Goal: Check status: Check status

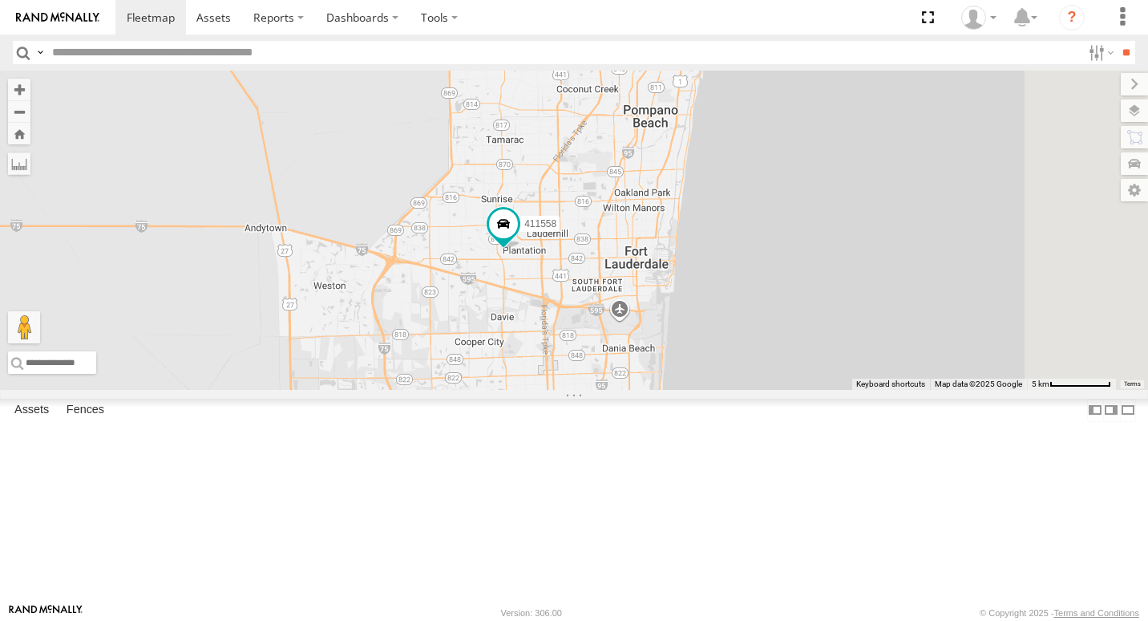
drag, startPoint x: 862, startPoint y: 372, endPoint x: 854, endPoint y: 304, distance: 68.6
click at [854, 304] on div "500914 Van #1 554628 411558" at bounding box center [574, 230] width 1148 height 319
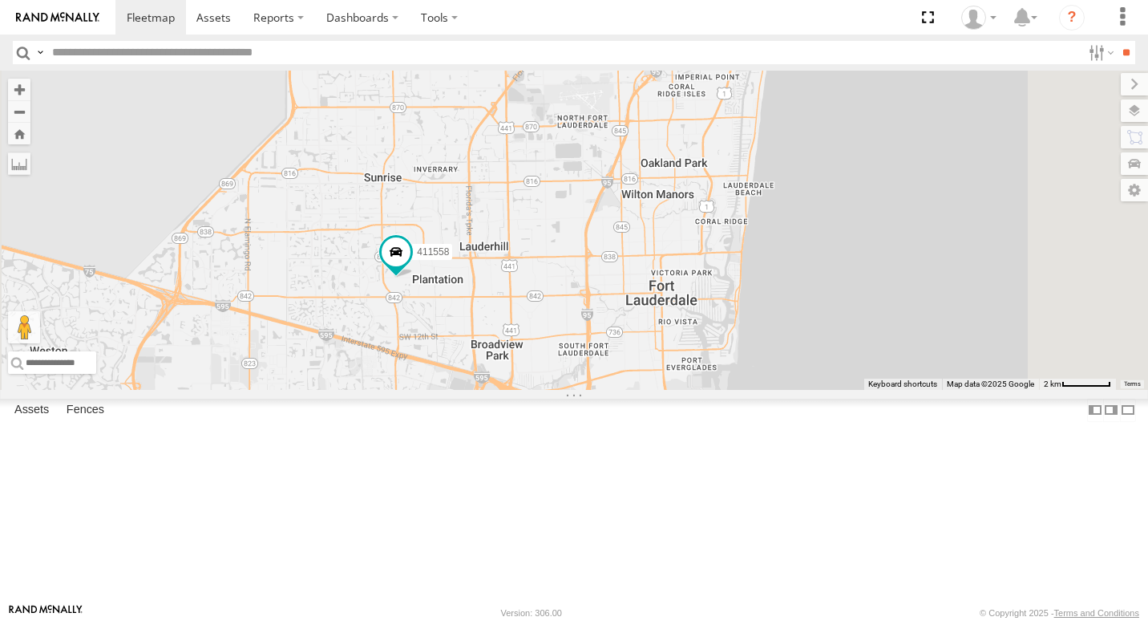
drag, startPoint x: 819, startPoint y: 306, endPoint x: 807, endPoint y: 477, distance: 171.2
click at [807, 390] on div "500914 Van #1 554628 411558" at bounding box center [574, 230] width 1148 height 319
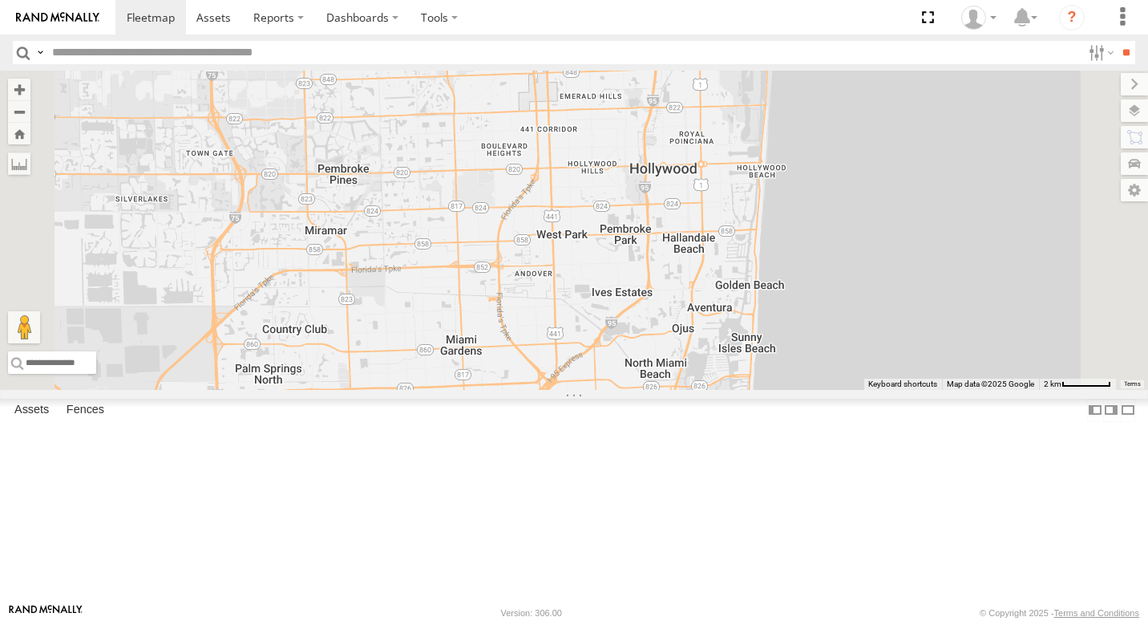
drag, startPoint x: 879, startPoint y: 141, endPoint x: 904, endPoint y: 67, distance: 78.1
click at [903, 67] on body at bounding box center [574, 310] width 1148 height 621
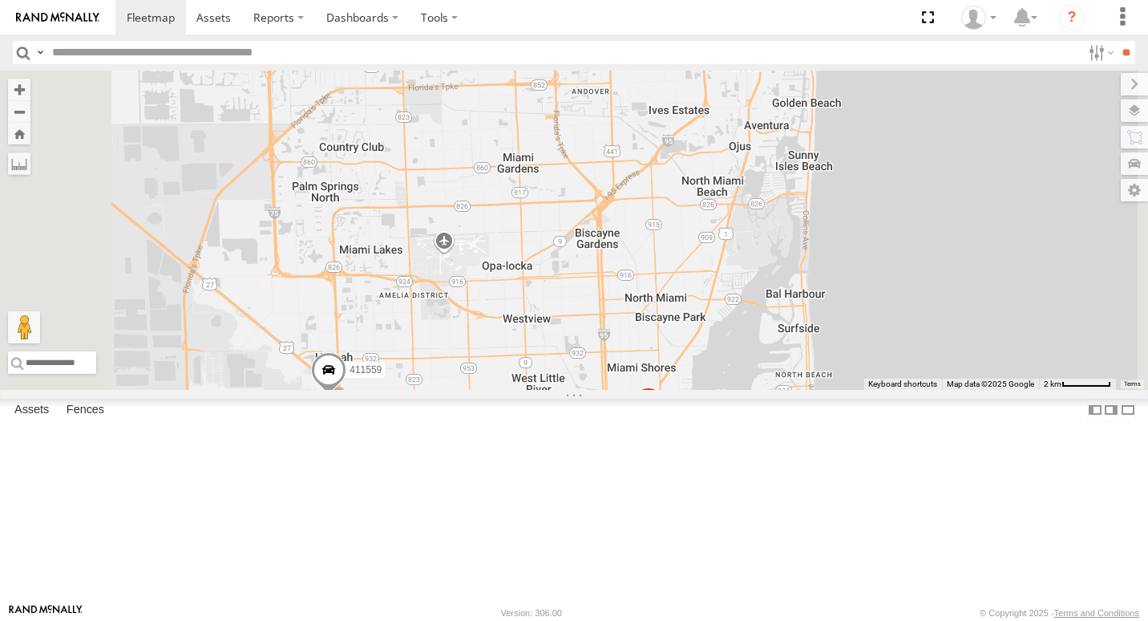
drag, startPoint x: 834, startPoint y: 386, endPoint x: 909, endPoint y: 114, distance: 282.8
click at [909, 115] on div "500914 Van #1 554628 411558 500913 411559" at bounding box center [574, 230] width 1148 height 319
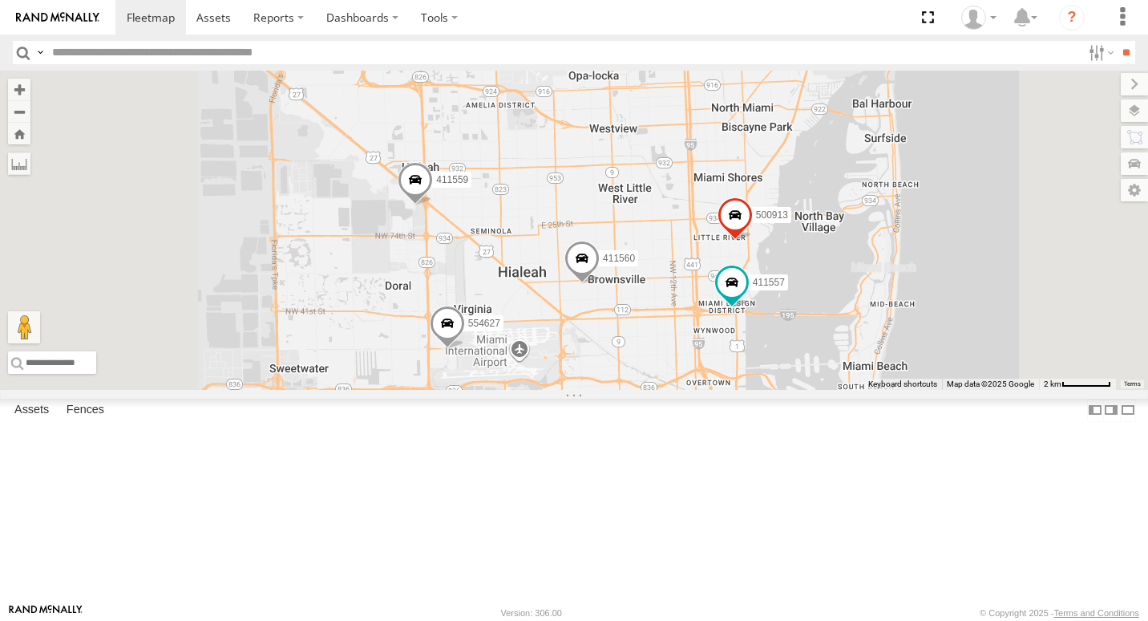
drag, startPoint x: 617, startPoint y: 317, endPoint x: 686, endPoint y: 392, distance: 102.7
click at [686, 390] on div "500914 Van #1 554628 411558 500913 411559 554627 411557 411560" at bounding box center [574, 230] width 1148 height 319
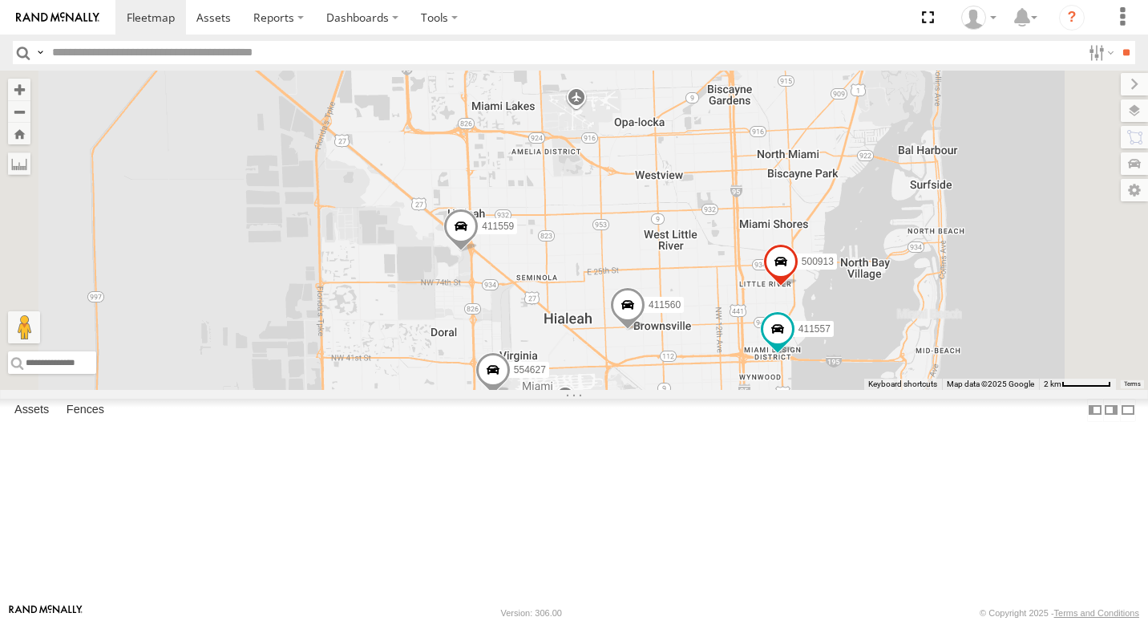
drag, startPoint x: 687, startPoint y: 362, endPoint x: 739, endPoint y: 413, distance: 73.1
click at [739, 390] on div "500914 Van #1 554628 411558 500913 411559 554627 411557 411560" at bounding box center [574, 230] width 1148 height 319
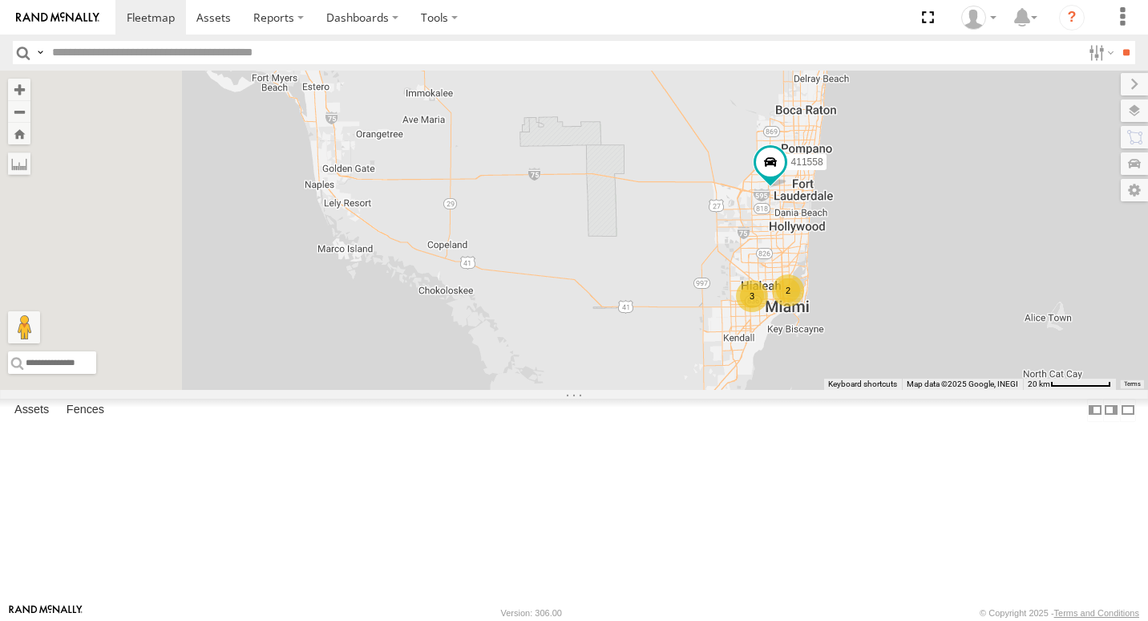
drag, startPoint x: 563, startPoint y: 267, endPoint x: 873, endPoint y: 359, distance: 323.7
click at [873, 359] on div "500914 Van #1 554628 411558 3 2" at bounding box center [574, 230] width 1148 height 319
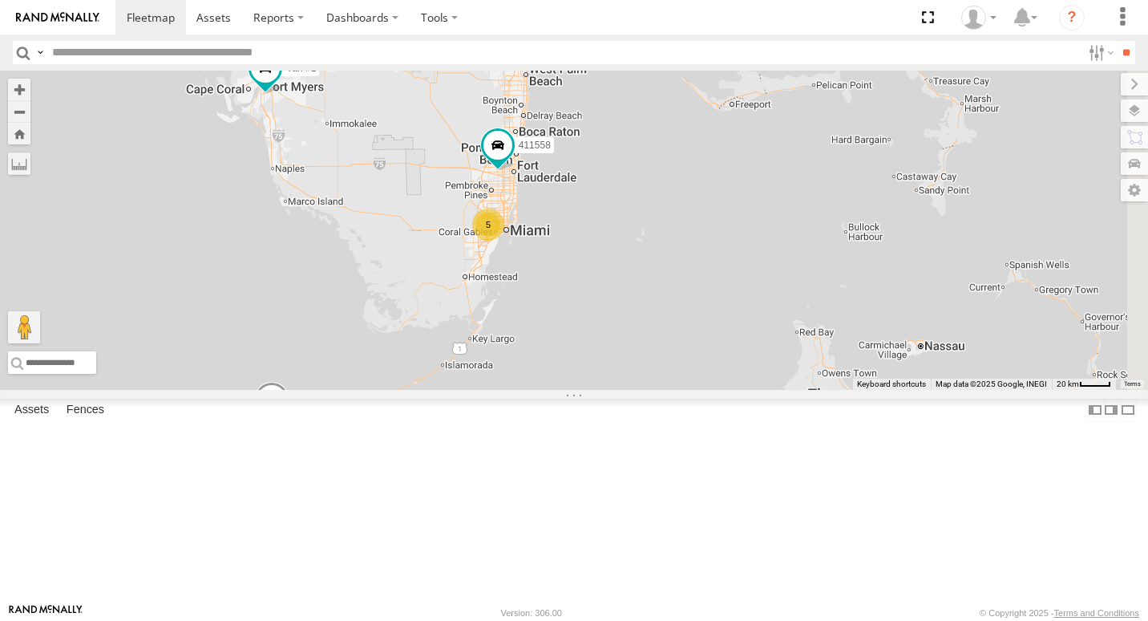
drag, startPoint x: 854, startPoint y: 353, endPoint x: 672, endPoint y: 362, distance: 182.2
click at [672, 362] on div "Van #1 554628 411558 5 500914" at bounding box center [574, 230] width 1148 height 319
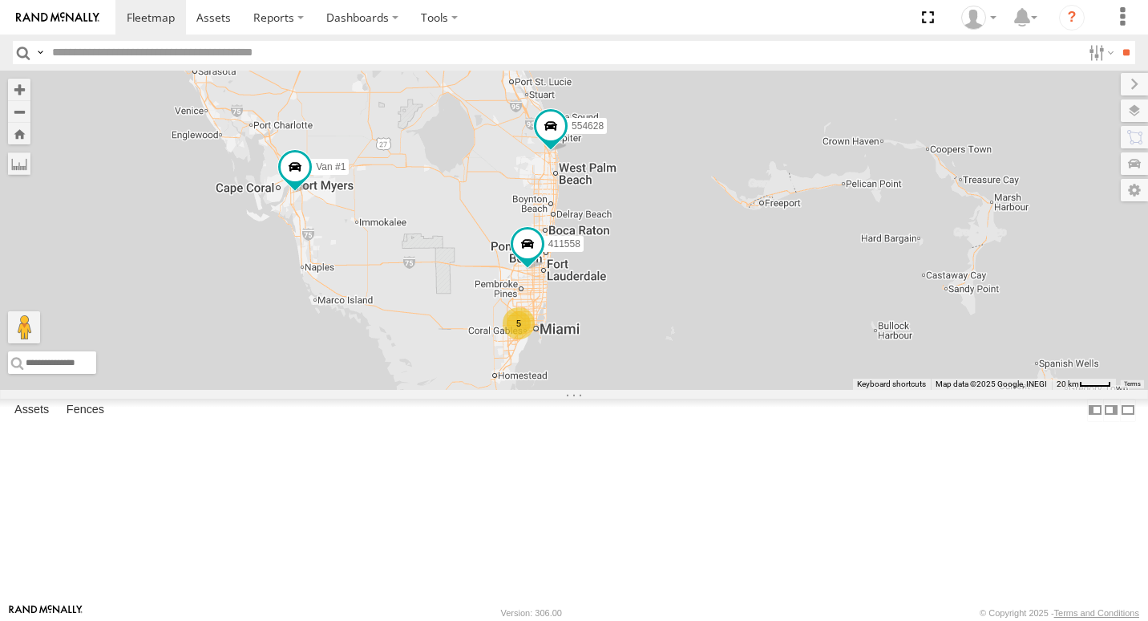
drag, startPoint x: 794, startPoint y: 270, endPoint x: 825, endPoint y: 373, distance: 107.3
click at [825, 373] on div "Van #1 554628 411558 5 500914" at bounding box center [574, 230] width 1148 height 319
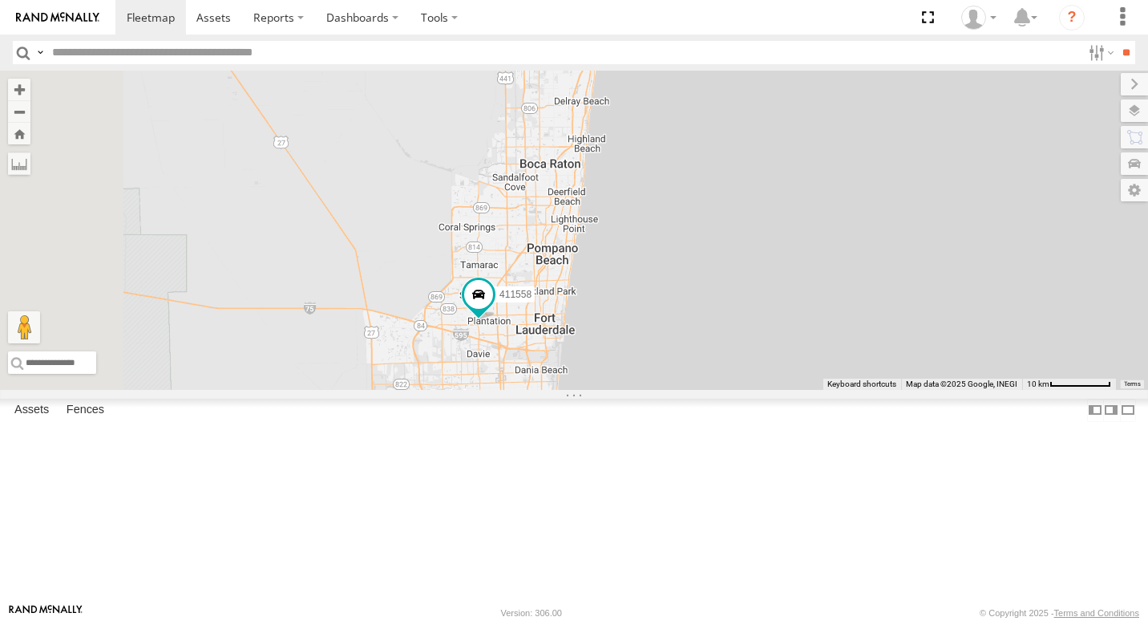
drag, startPoint x: 750, startPoint y: 419, endPoint x: 808, endPoint y: 280, distance: 151.3
click at [808, 280] on div "Van #1 554628 411558 500914" at bounding box center [574, 230] width 1148 height 319
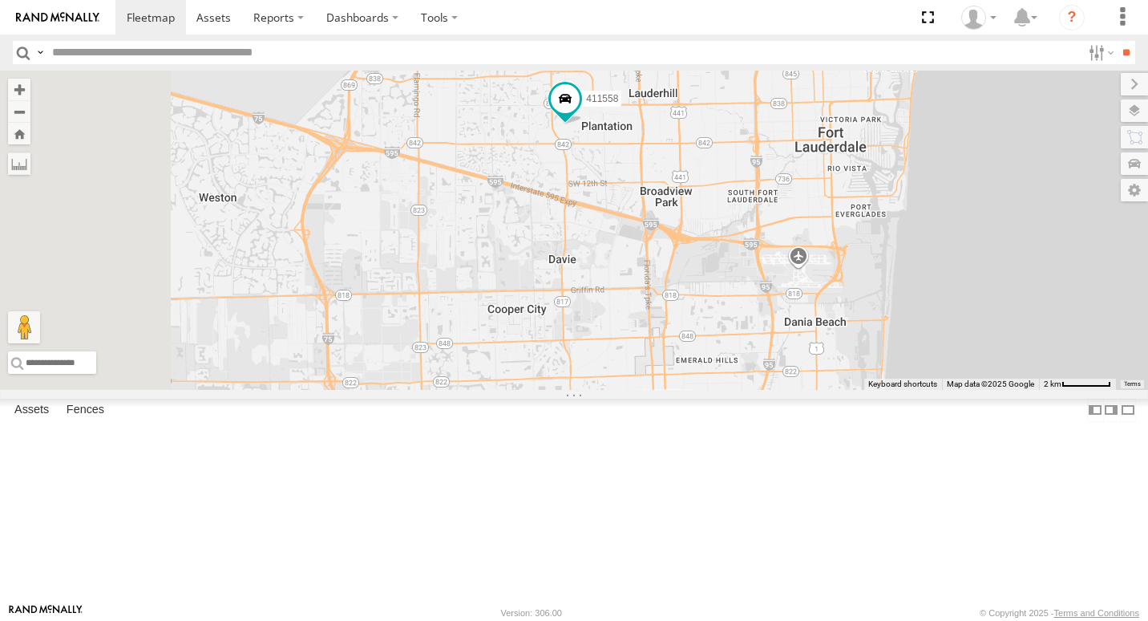
drag, startPoint x: 699, startPoint y: 417, endPoint x: 807, endPoint y: 216, distance: 227.8
click at [807, 216] on div "Van #1 554628 411558 500914" at bounding box center [574, 230] width 1148 height 319
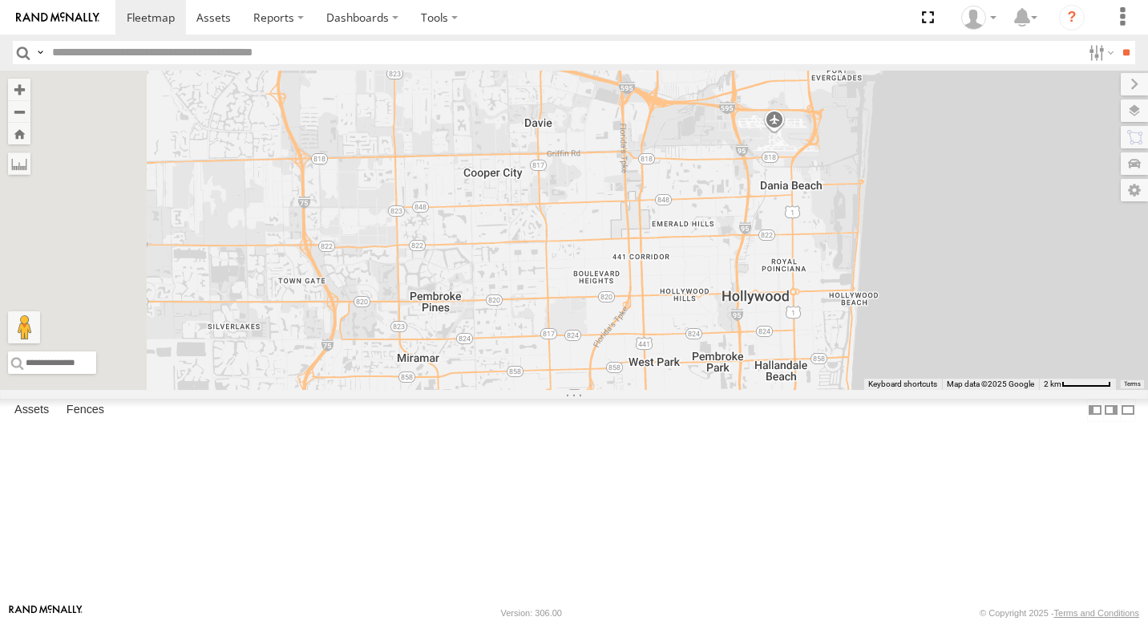
drag, startPoint x: 803, startPoint y: 362, endPoint x: 782, endPoint y: 230, distance: 133.9
click at [782, 230] on div "Van #1 554628 411558 500914" at bounding box center [574, 230] width 1148 height 319
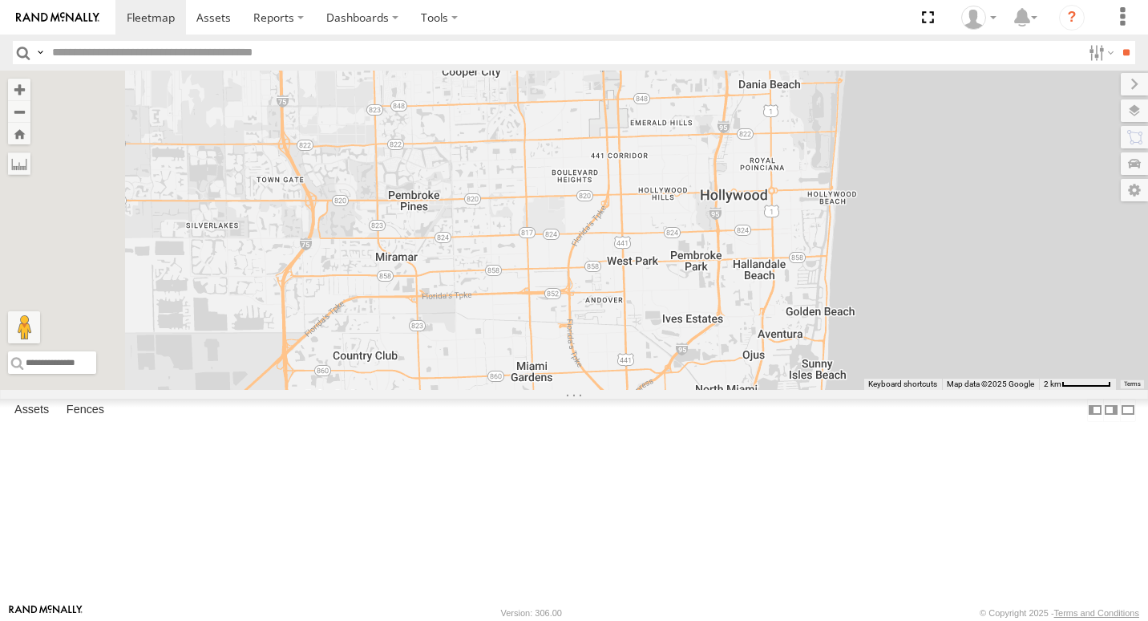
drag, startPoint x: 810, startPoint y: 314, endPoint x: 794, endPoint y: 152, distance: 162.7
click at [794, 152] on div "Van #1 554628 411558 500914" at bounding box center [574, 230] width 1148 height 319
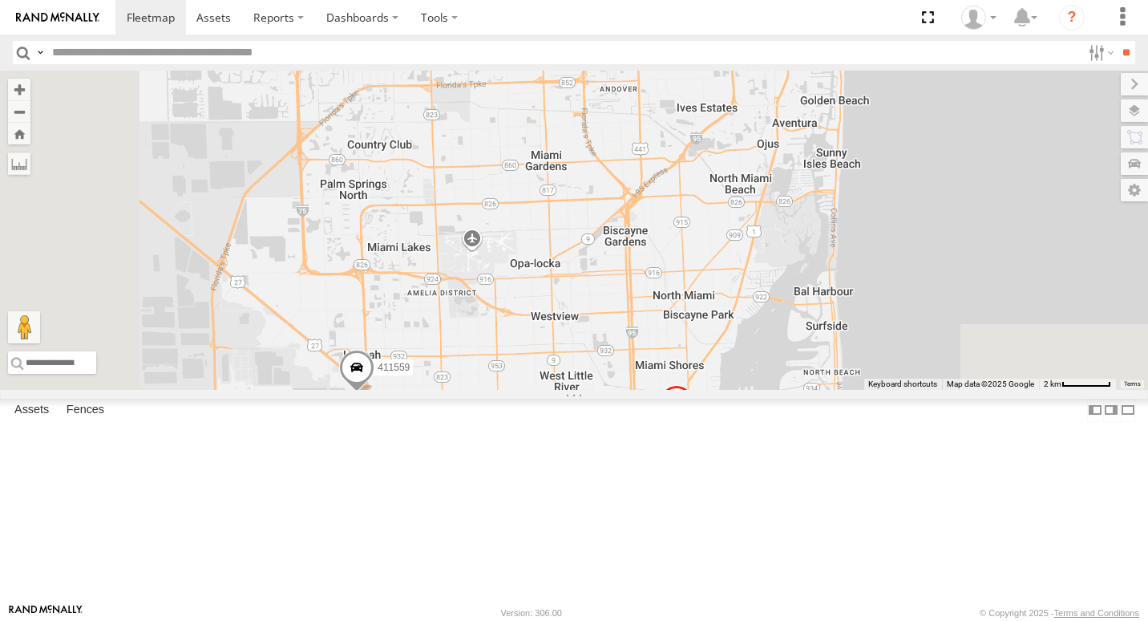
drag, startPoint x: 794, startPoint y: 213, endPoint x: 777, endPoint y: 138, distance: 77.2
click at [777, 138] on div "Van #1 554628 411558 500914 500913 411559 411560" at bounding box center [574, 230] width 1148 height 319
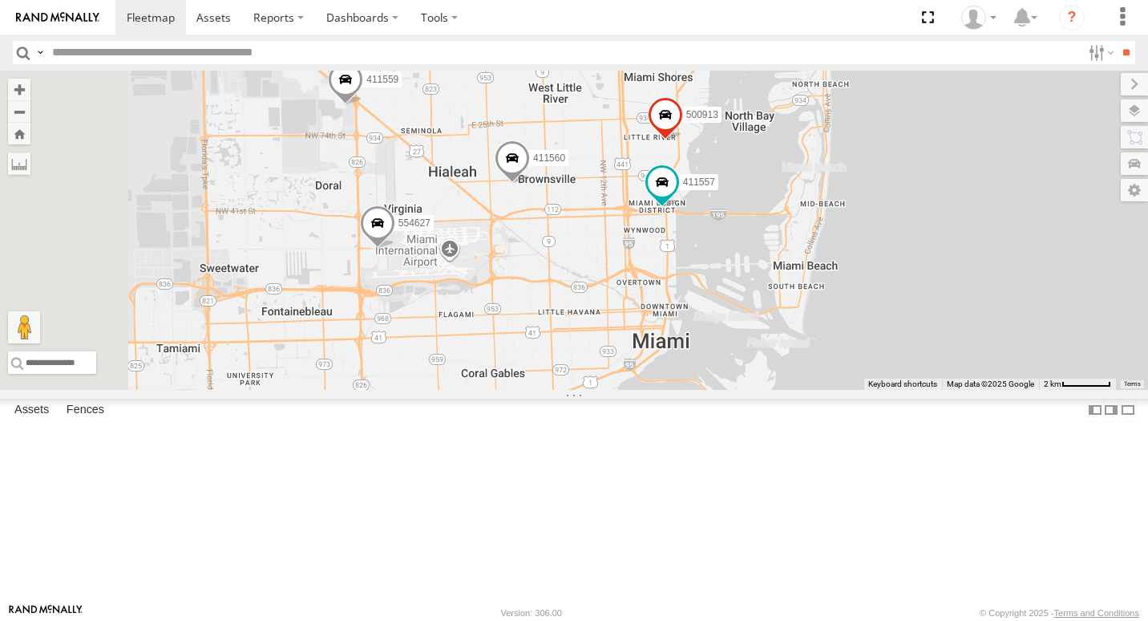
drag, startPoint x: 786, startPoint y: 360, endPoint x: 798, endPoint y: 142, distance: 218.4
click at [798, 140] on div "Van #1 554628 411558 500914 500913 411559 411560 554627 411557" at bounding box center [574, 230] width 1148 height 319
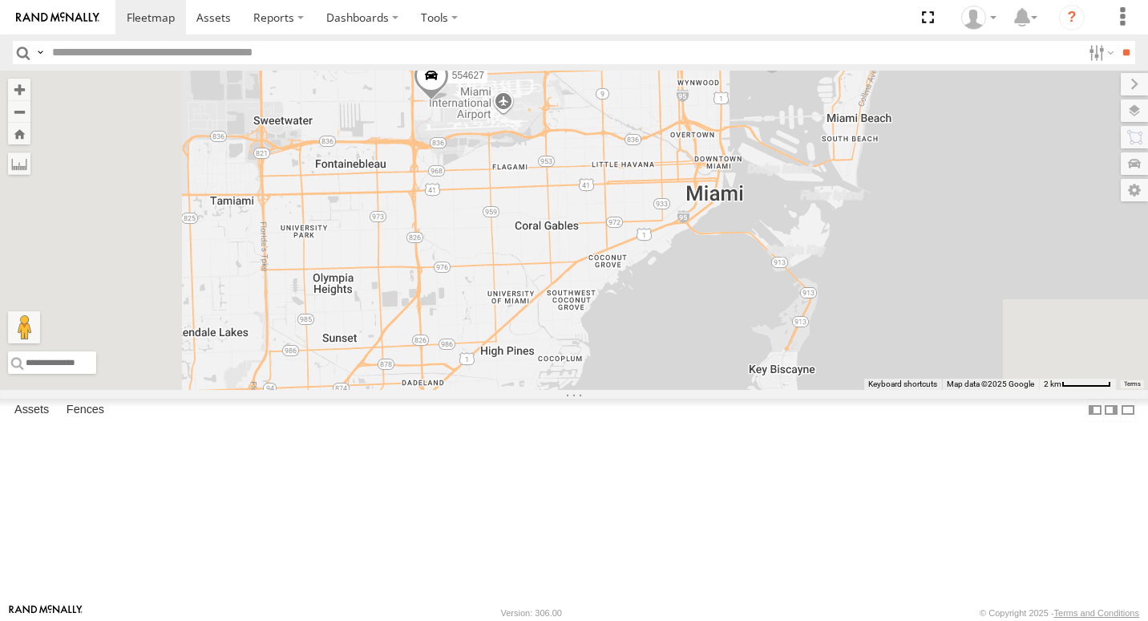
drag, startPoint x: 737, startPoint y: 358, endPoint x: 791, endPoint y: 249, distance: 122.6
click at [791, 249] on div "Van #1 554628 411558 500914 500913 411559 411560 554627 411557" at bounding box center [574, 230] width 1148 height 319
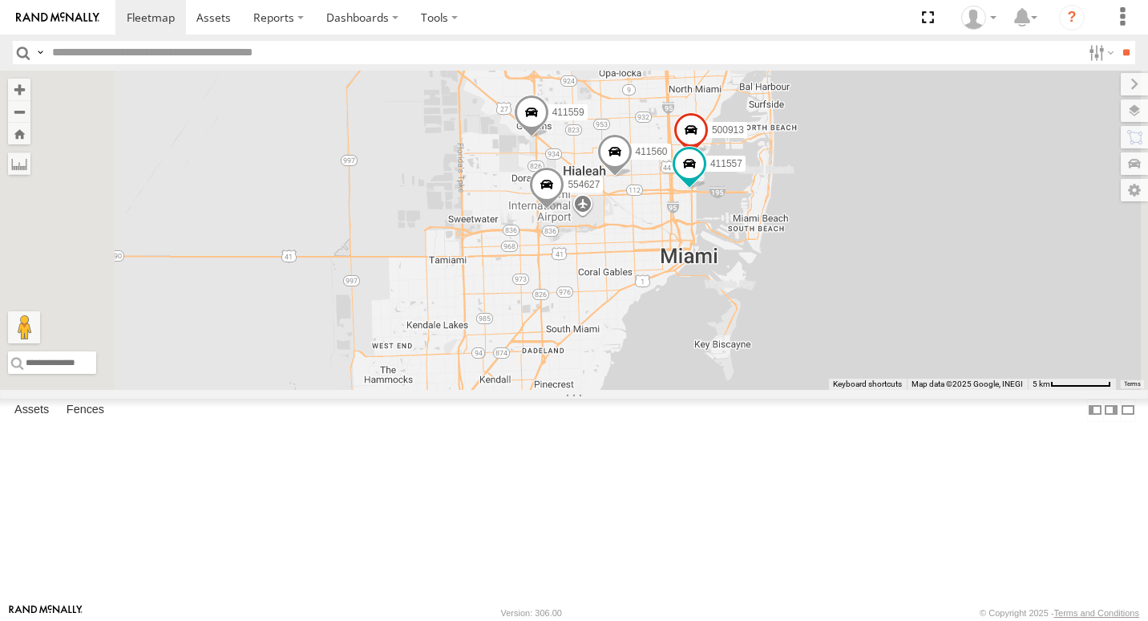
drag, startPoint x: 746, startPoint y: 282, endPoint x: 788, endPoint y: 377, distance: 103.7
click at [788, 377] on div "Van #1 554628 411558 500914 500913 411559 411560 554627 411557" at bounding box center [574, 230] width 1148 height 319
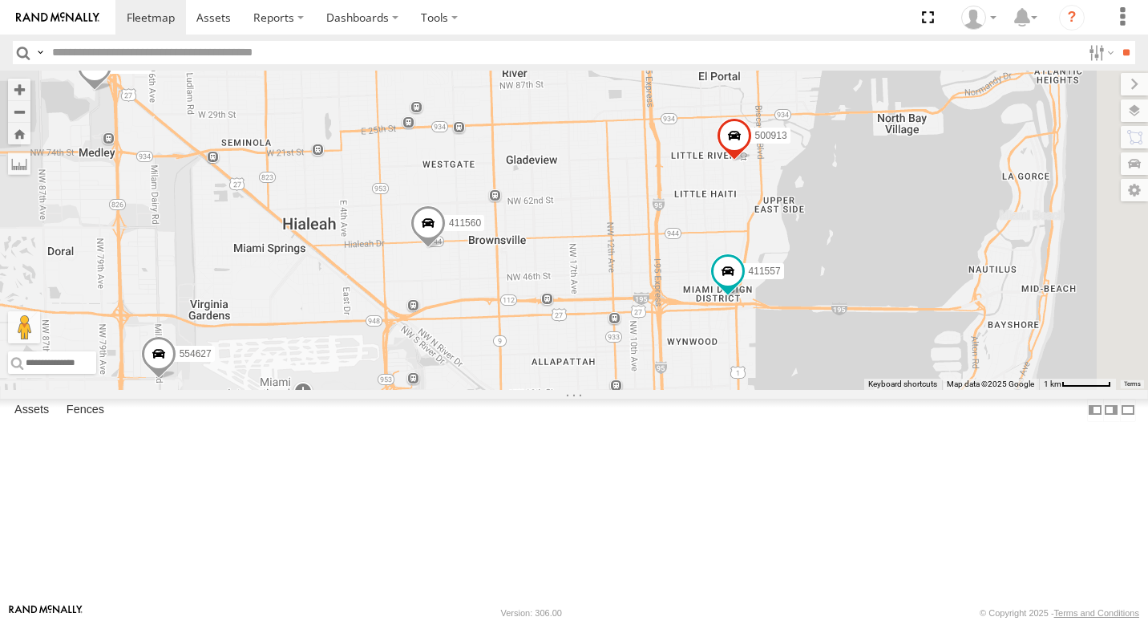
drag, startPoint x: 938, startPoint y: 358, endPoint x: 745, endPoint y: 402, distance: 198.4
click at [745, 390] on div "Van #1 554628 411558 500914 500913 411559 411560 554627 411557" at bounding box center [574, 230] width 1148 height 319
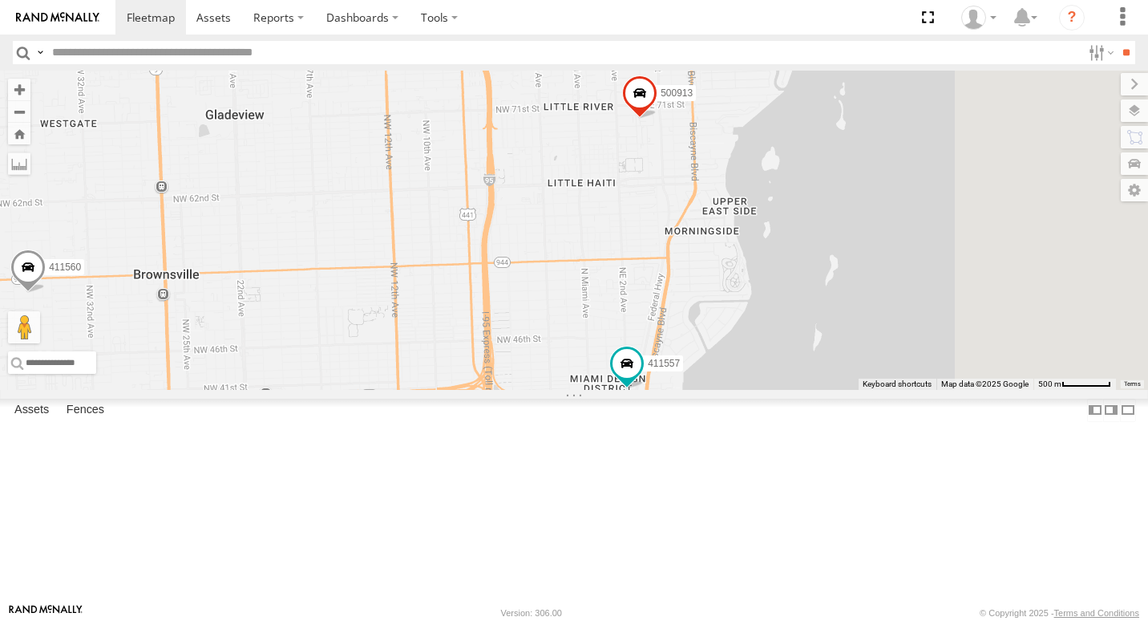
drag, startPoint x: 912, startPoint y: 356, endPoint x: 789, endPoint y: 415, distance: 136.3
click at [783, 390] on div "Van #1 554628 411558 500914 500913 411559 411560 554627 411557" at bounding box center [574, 230] width 1148 height 319
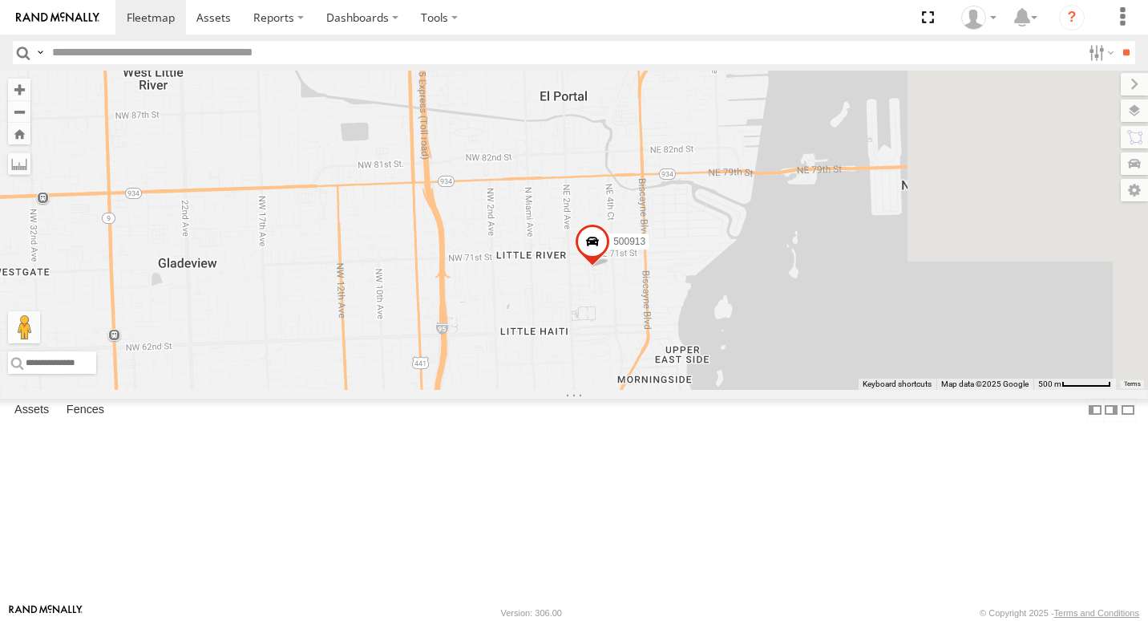
drag, startPoint x: 819, startPoint y: 291, endPoint x: 760, endPoint y: 472, distance: 190.7
click at [760, 390] on div "Van #1 554628 411558 500914 500913 411559 411560 554627 411557" at bounding box center [574, 230] width 1148 height 319
